Goal: Find specific page/section: Find specific page/section

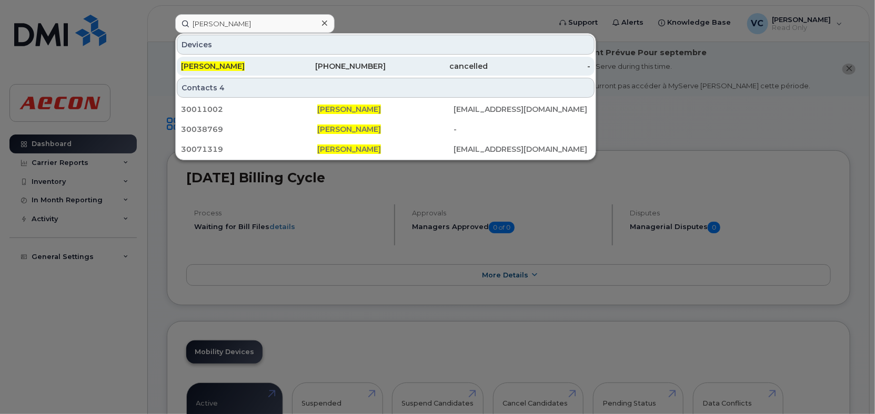
type input "[PERSON_NAME]"
click at [254, 72] on div "[PERSON_NAME]" at bounding box center [232, 66] width 103 height 19
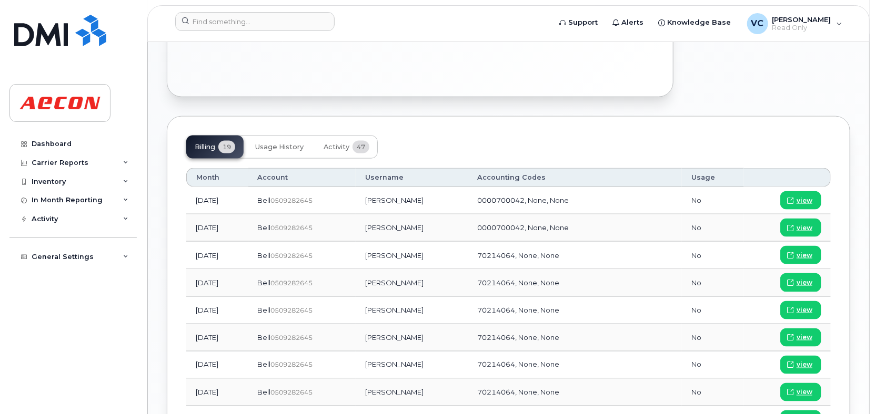
scroll to position [684, 0]
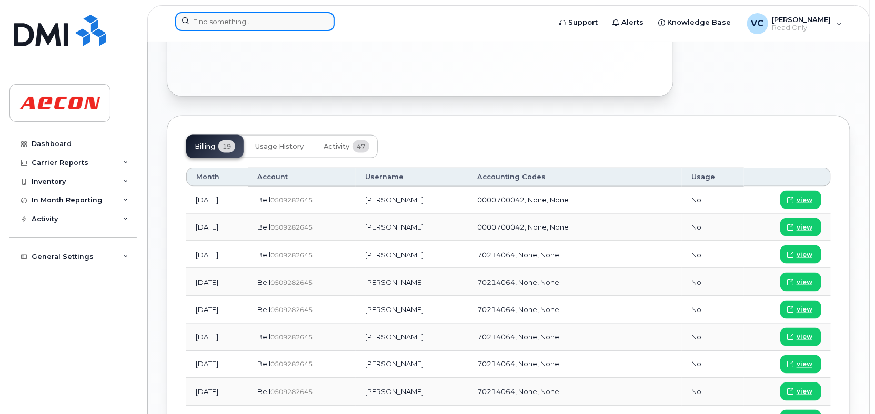
click at [233, 21] on input at bounding box center [254, 21] width 159 height 19
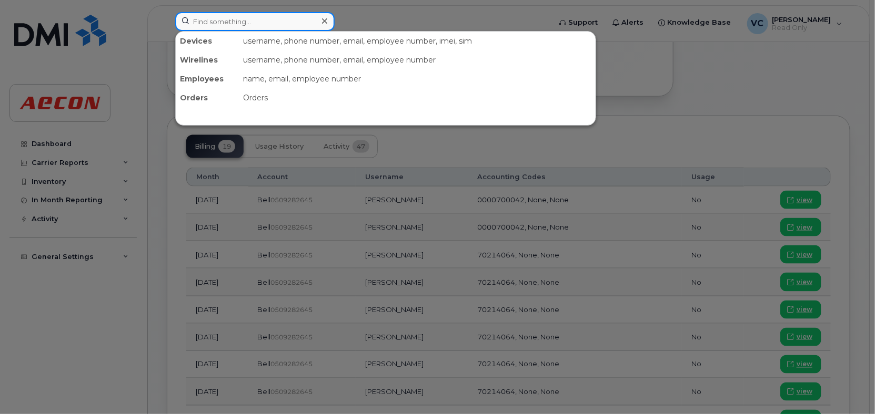
paste input "Donald Fontenot"
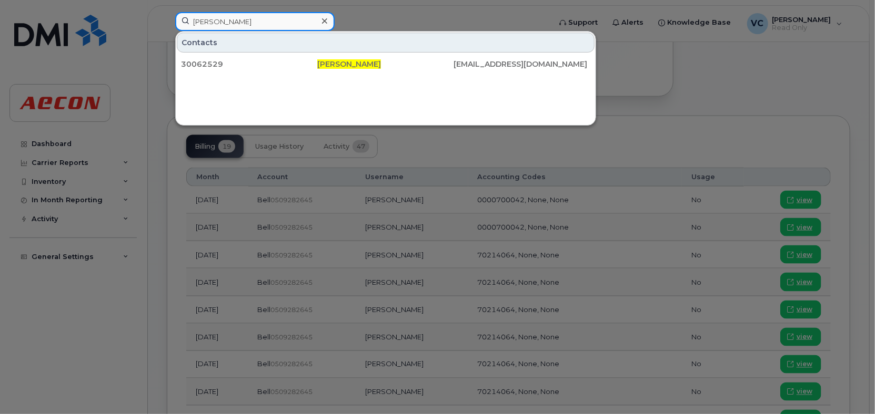
type input "Donald Fontenot"
